Goal: Information Seeking & Learning: Learn about a topic

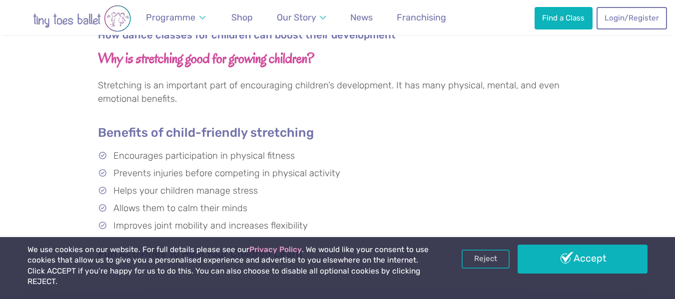
scroll to position [400, 0]
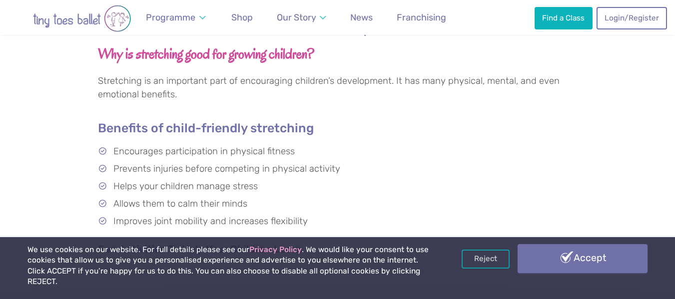
click at [562, 265] on link "Accept" at bounding box center [582, 258] width 130 height 29
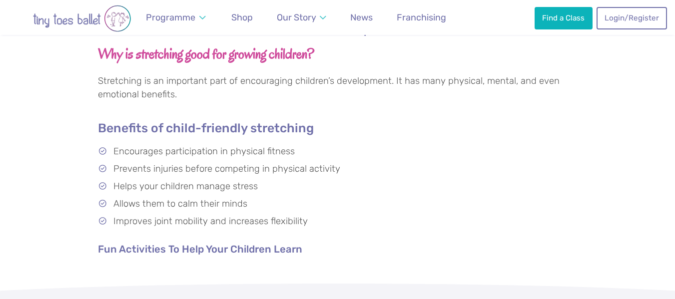
scroll to position [413, 0]
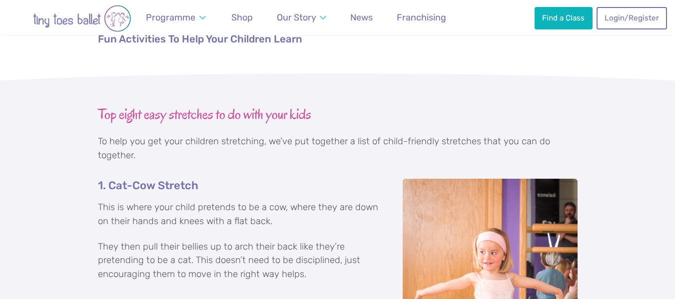
scroll to position [612, 0]
